Goal: Transaction & Acquisition: Subscribe to service/newsletter

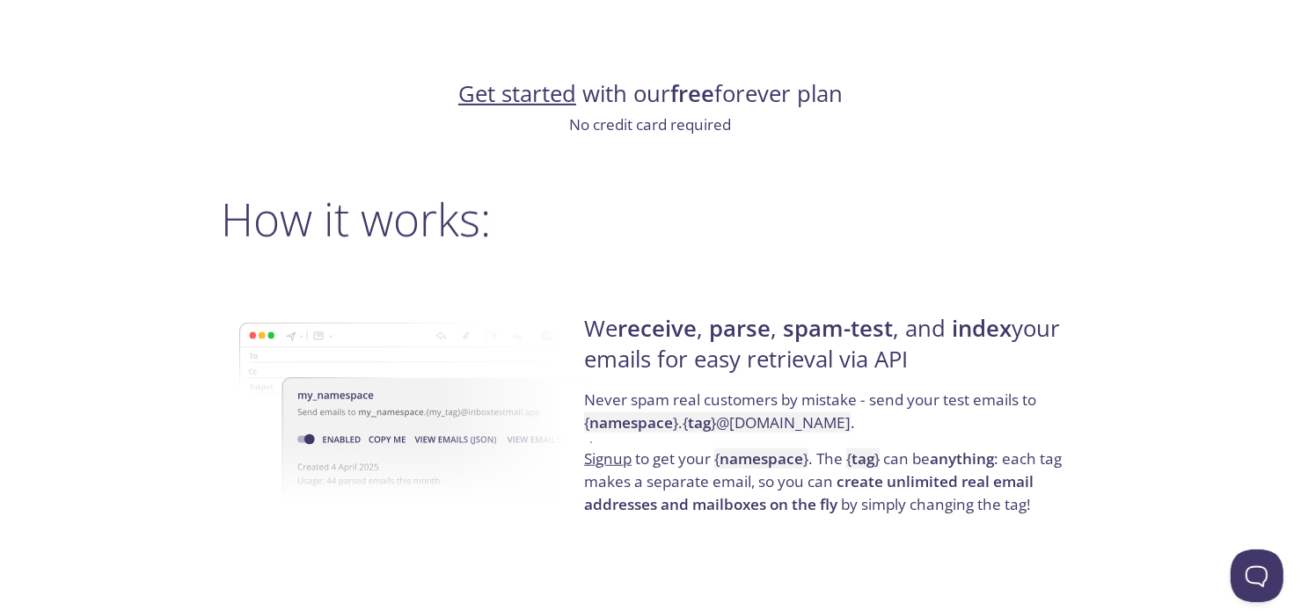
scroll to position [1144, 0]
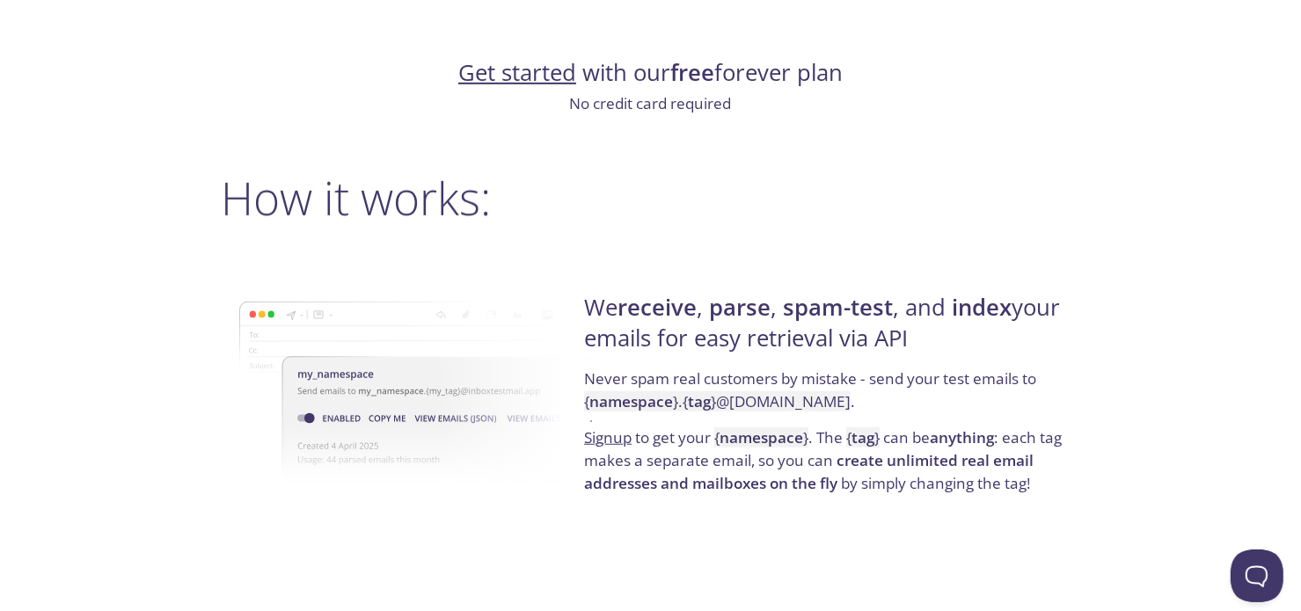
click at [532, 73] on link "Get started" at bounding box center [517, 72] width 118 height 31
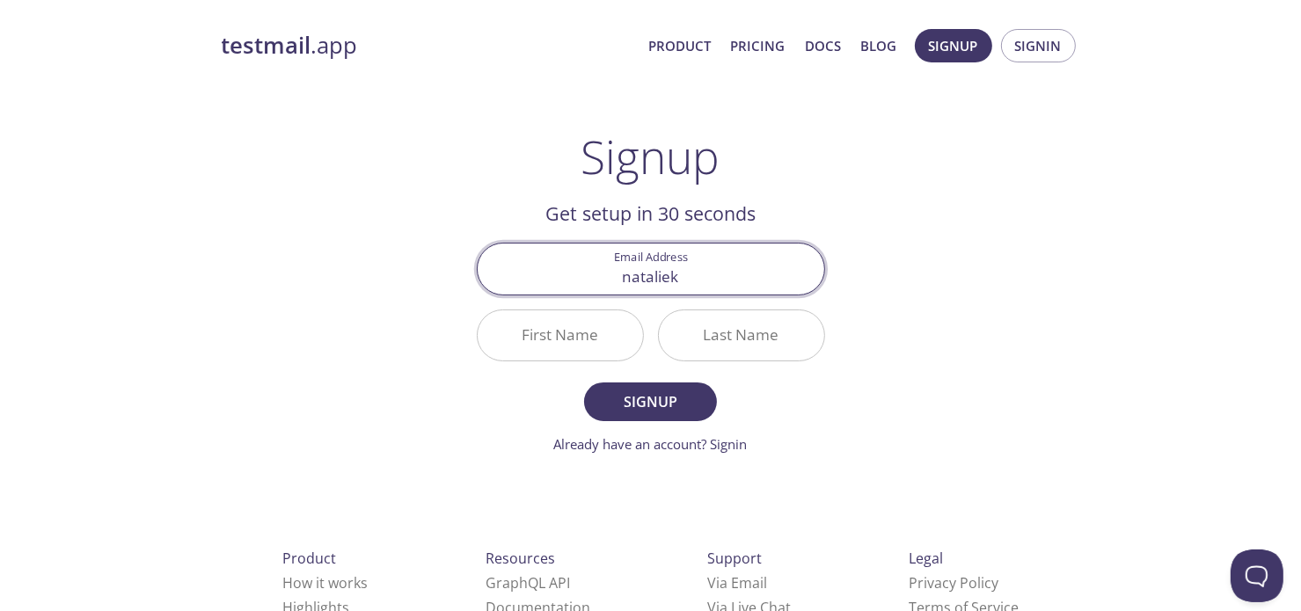
type input "[PERSON_NAME][EMAIL_ADDRESS][DOMAIN_NAME]"
click at [545, 333] on input "First Name" at bounding box center [560, 336] width 165 height 50
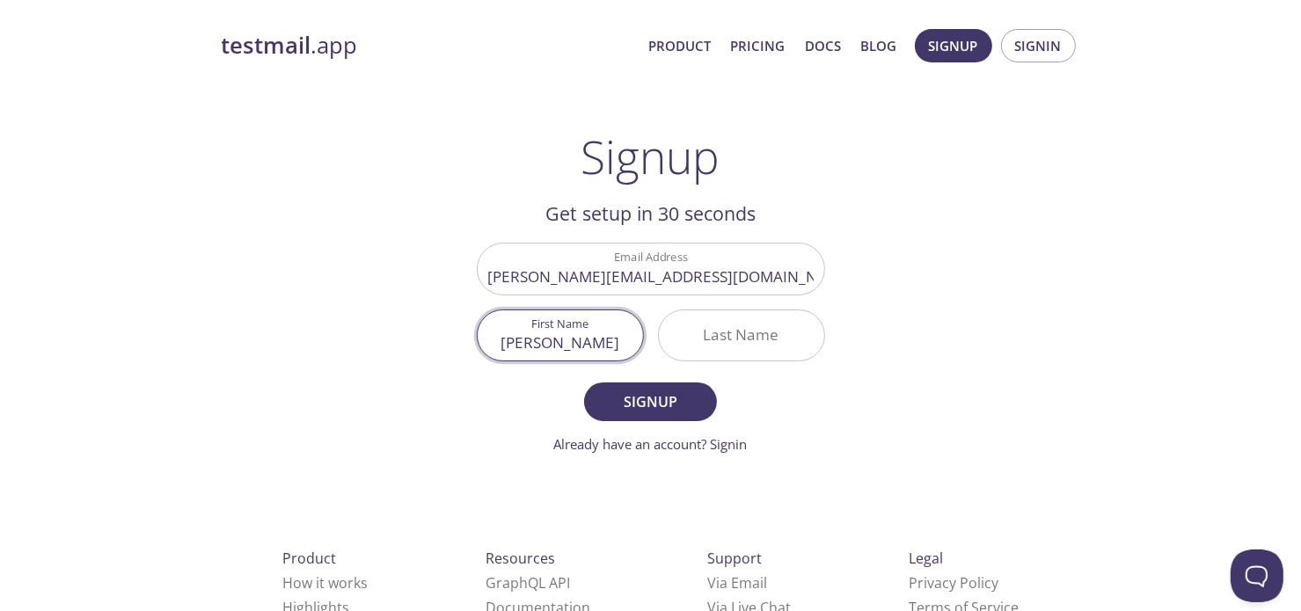
type input "[PERSON_NAME]"
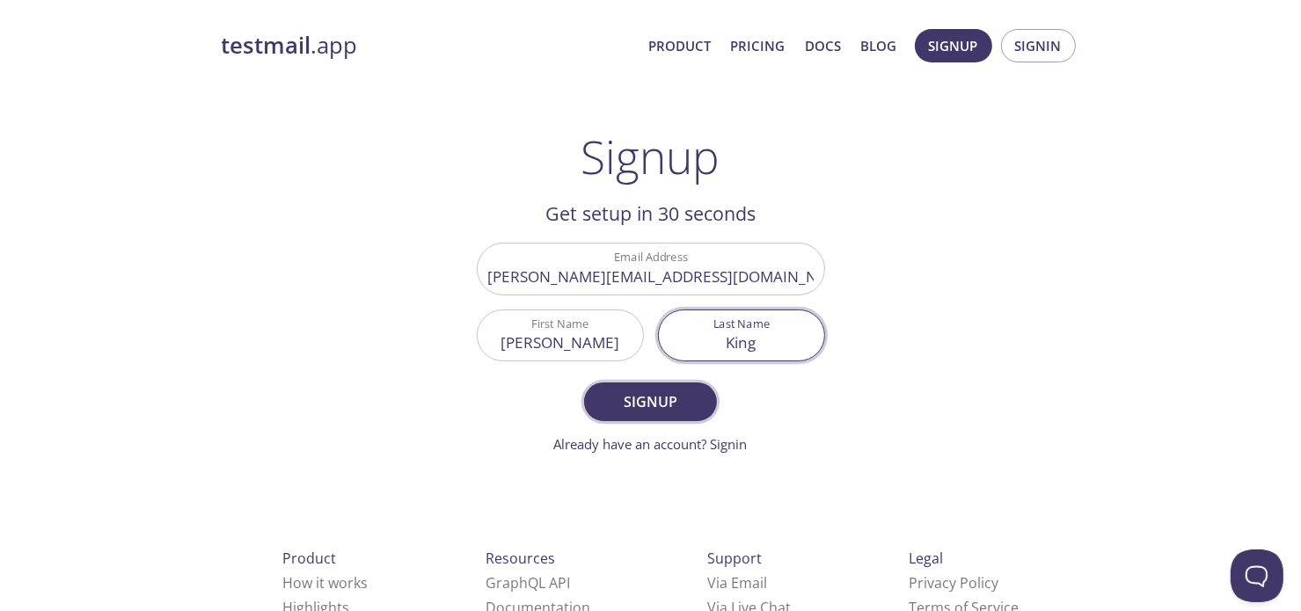
type input "King"
click at [647, 390] on span "Signup" at bounding box center [649, 402] width 93 height 25
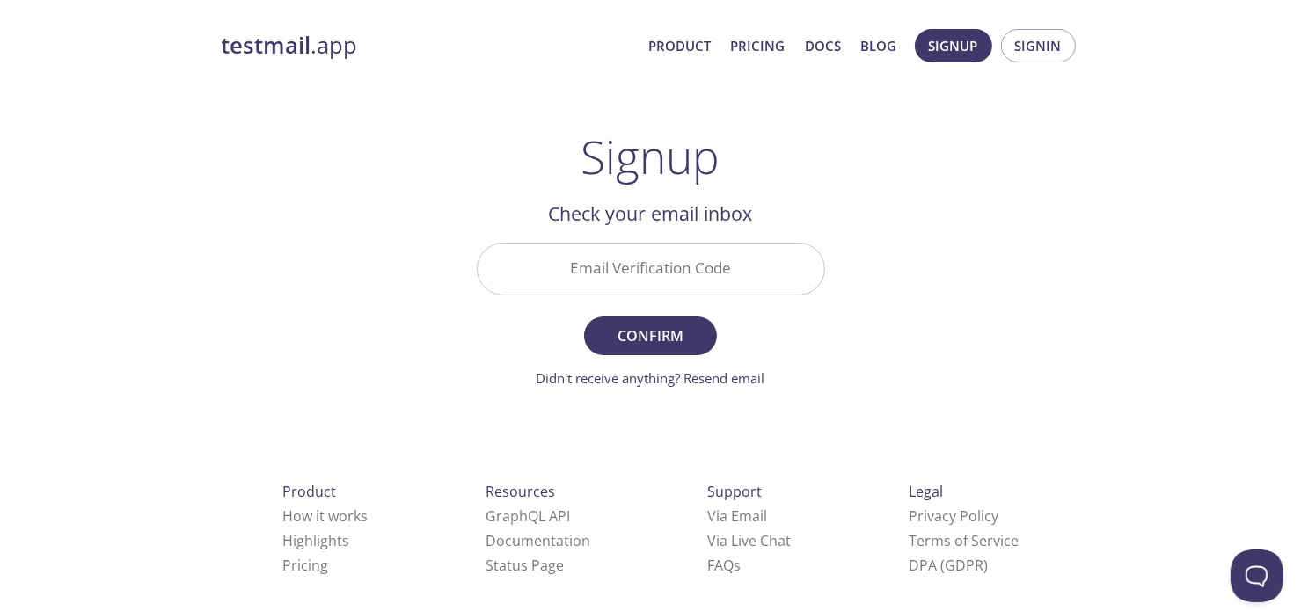
click at [614, 267] on input "Email Verification Code" at bounding box center [651, 269] width 347 height 50
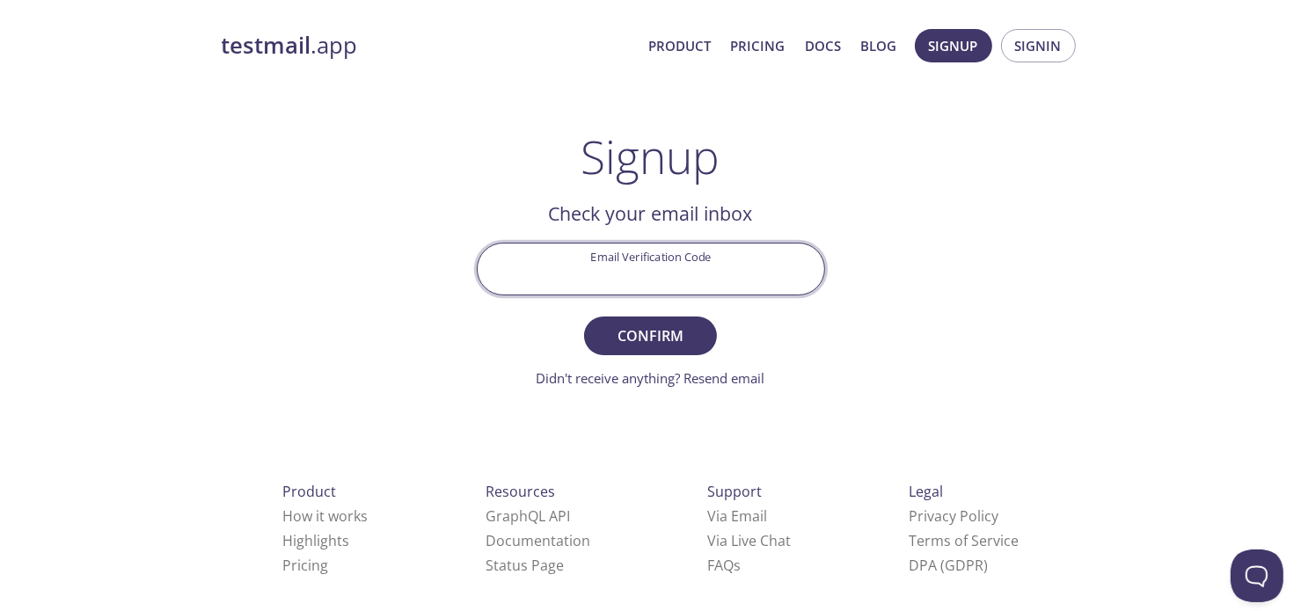
paste input "YE4KKZC"
type input "YE4KKZC"
click at [651, 328] on span "Confirm" at bounding box center [649, 336] width 93 height 25
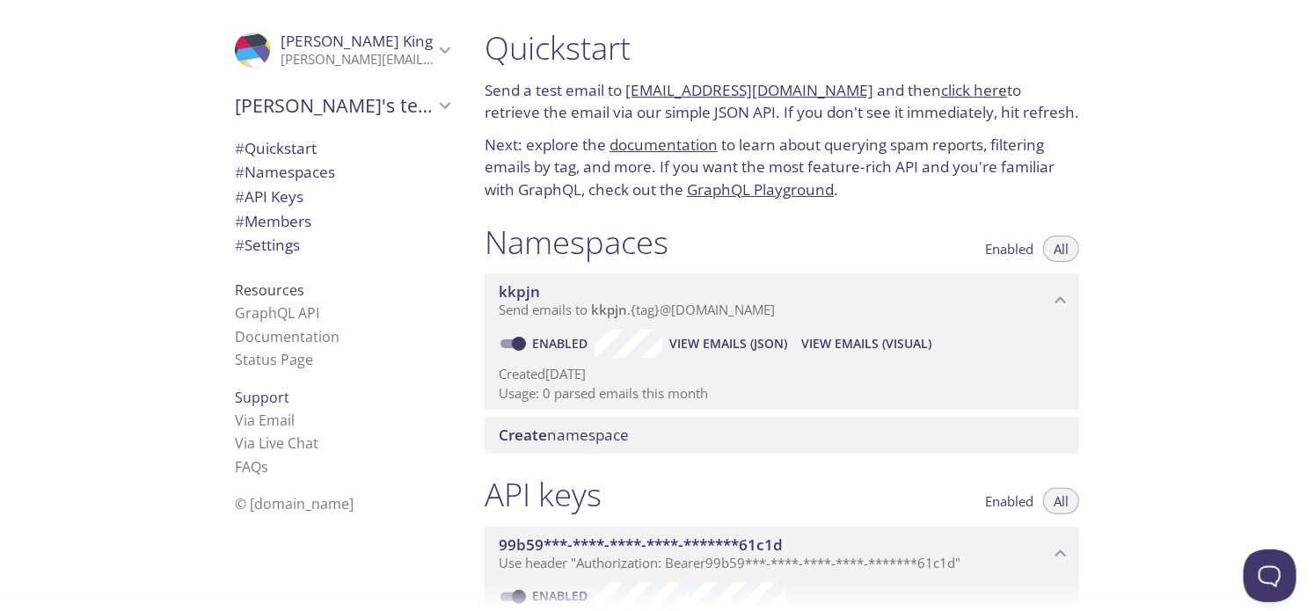
drag, startPoint x: 839, startPoint y: 87, endPoint x: 629, endPoint y: 93, distance: 210.3
click at [629, 93] on p "Send a test email to [EMAIL_ADDRESS][DOMAIN_NAME] and then click here to retrie…" at bounding box center [782, 101] width 595 height 45
copy link "[EMAIL_ADDRESS][DOMAIN_NAME]"
click at [949, 87] on link "click here" at bounding box center [974, 90] width 66 height 20
click at [942, 87] on link "click here" at bounding box center [974, 90] width 66 height 20
